Goal: Use online tool/utility: Utilize a website feature to perform a specific function

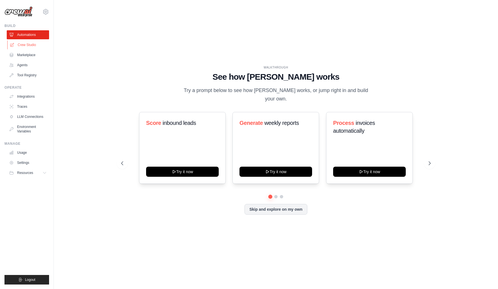
click at [27, 46] on link "Crew Studio" at bounding box center [28, 44] width 42 height 9
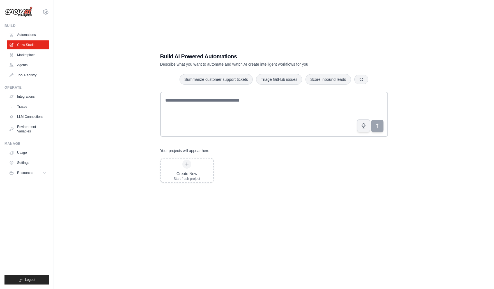
drag, startPoint x: 0, startPoint y: 0, endPoint x: 99, endPoint y: 33, distance: 104.0
click at [99, 33] on div "Build AI Powered Automations Describe what you want to automate and watch AI cr…" at bounding box center [274, 150] width 422 height 289
click at [291, 209] on div "Create New Start fresh project" at bounding box center [274, 203] width 228 height 90
